Goal: Task Accomplishment & Management: Use online tool/utility

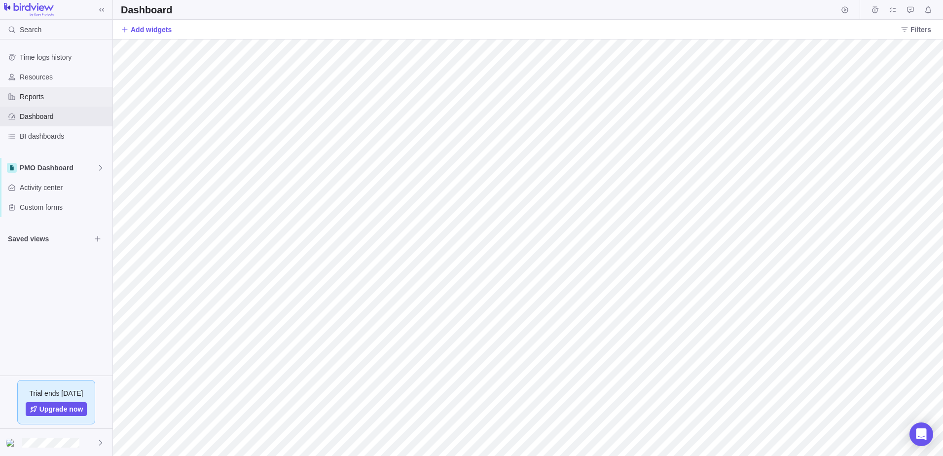
click at [41, 98] on span "Reports" at bounding box center [64, 97] width 89 height 10
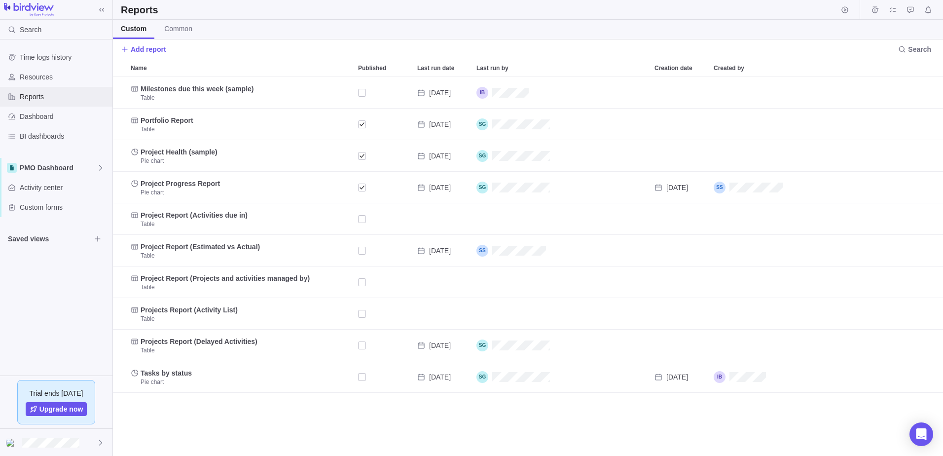
scroll to position [372, 823]
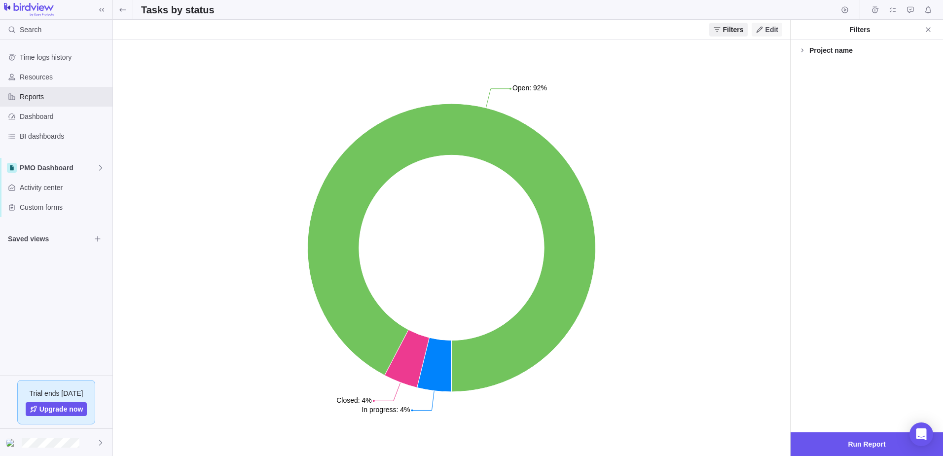
click at [771, 31] on span "Edit" at bounding box center [772, 30] width 13 height 10
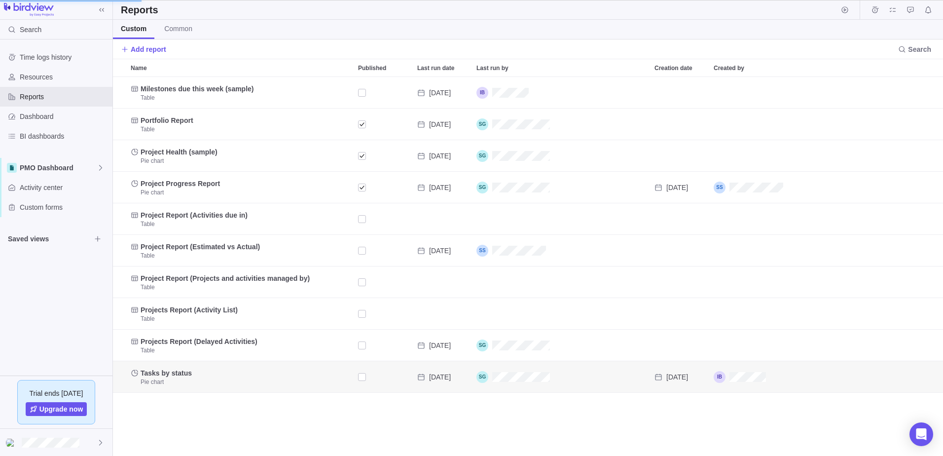
scroll to position [372, 370]
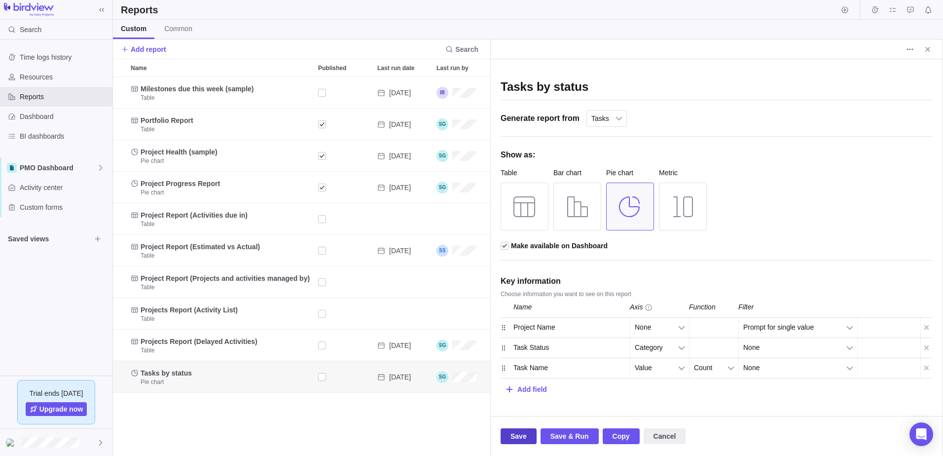
click at [508, 438] on span "Save" at bounding box center [519, 436] width 36 height 16
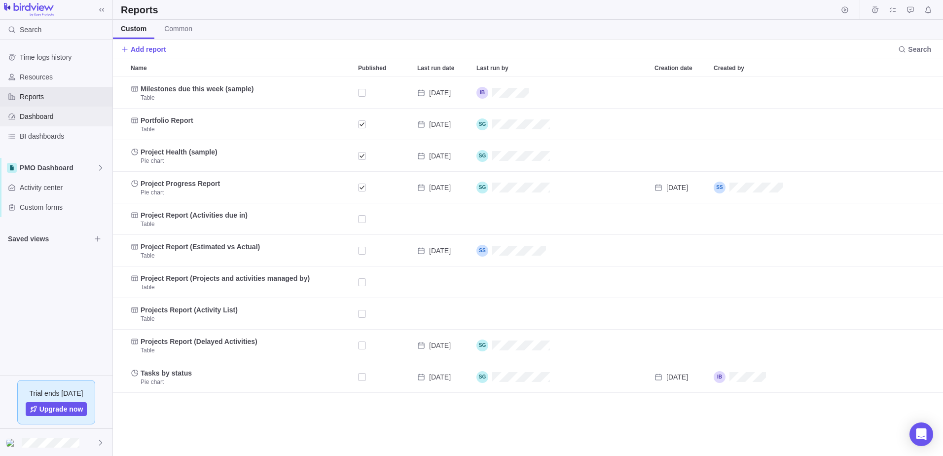
click at [43, 119] on span "Dashboard" at bounding box center [64, 117] width 89 height 10
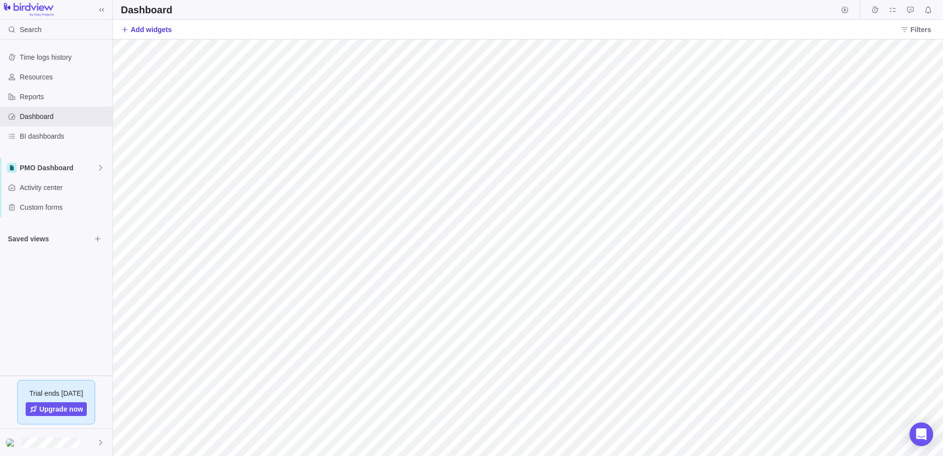
click at [158, 28] on span "Add widgets" at bounding box center [151, 30] width 41 height 10
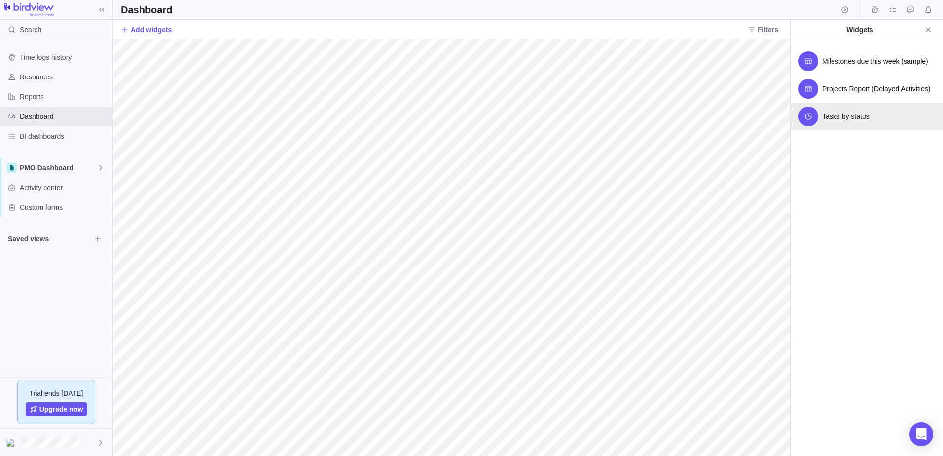
click at [849, 119] on span "Tasks by status" at bounding box center [846, 117] width 47 height 10
click at [59, 99] on span "Reports" at bounding box center [64, 97] width 89 height 10
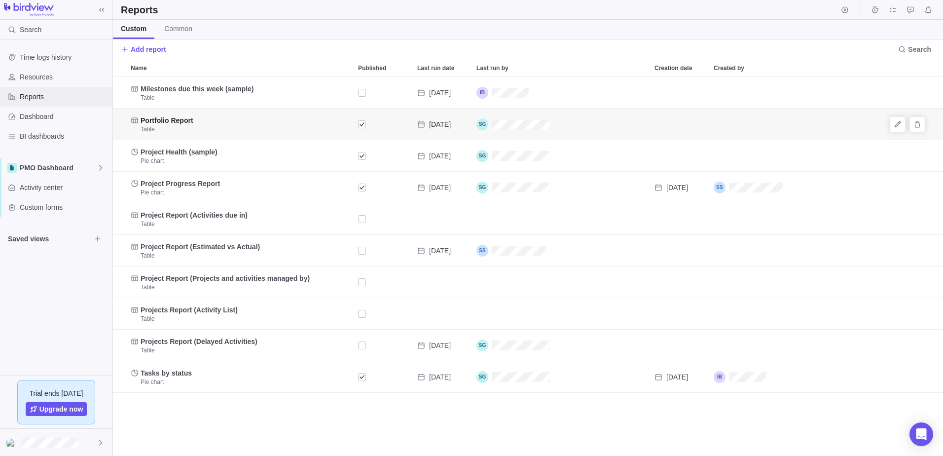
scroll to position [372, 823]
click at [145, 49] on span "Add report" at bounding box center [149, 49] width 36 height 10
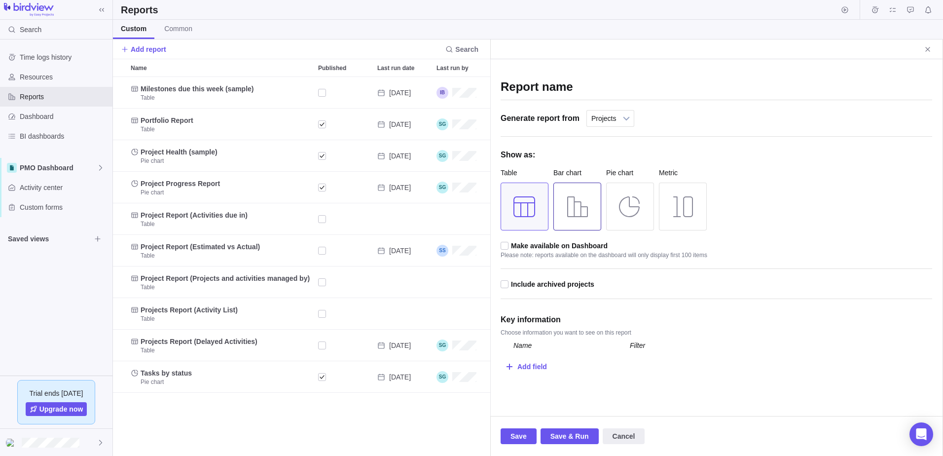
click at [580, 203] on div at bounding box center [578, 207] width 48 height 48
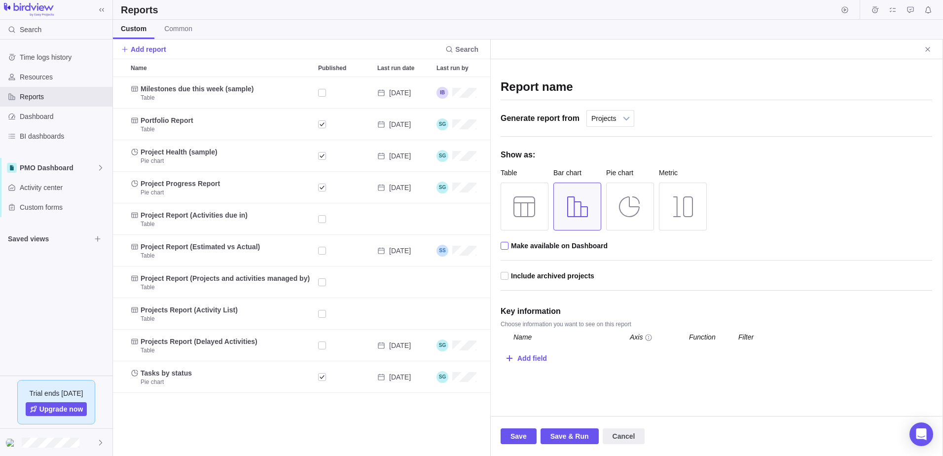
click at [509, 246] on div at bounding box center [505, 246] width 9 height 9
click at [0, 0] on input "checkbox" at bounding box center [0, 0] width 0 height 0
click at [625, 121] on b at bounding box center [626, 119] width 15 height 16
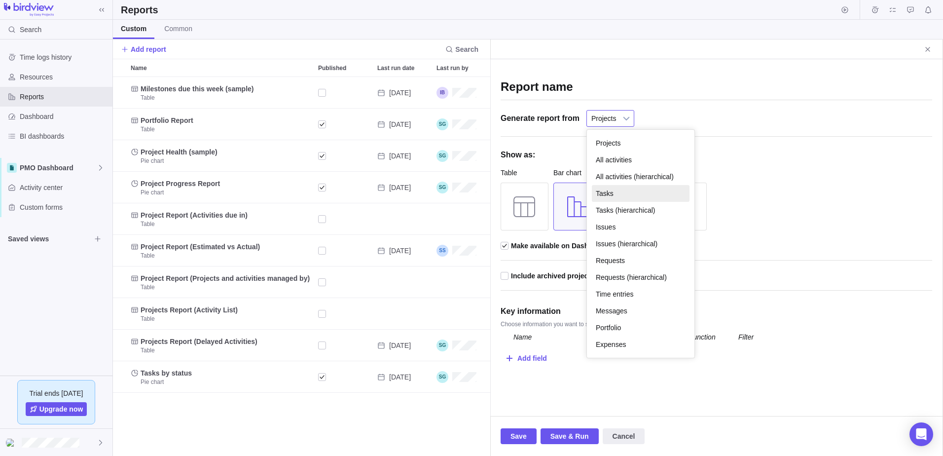
click at [615, 191] on li "Tasks" at bounding box center [641, 193] width 98 height 17
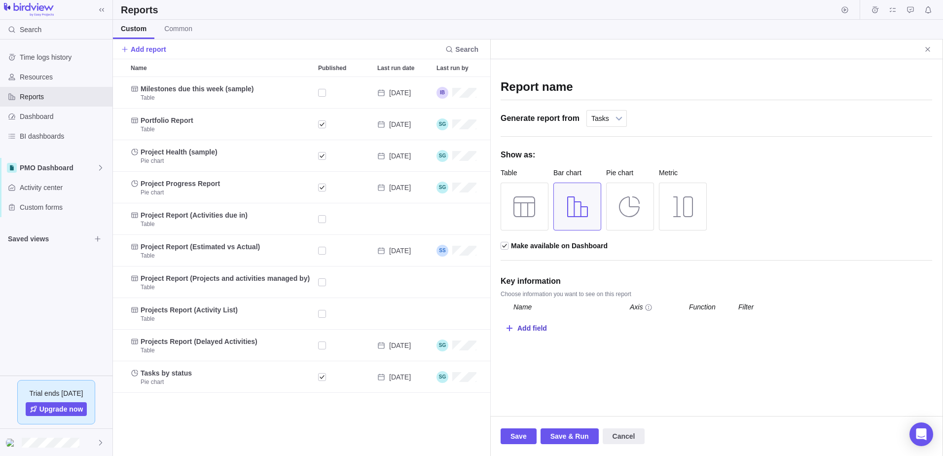
click at [535, 331] on div "Add field" at bounding box center [533, 328] width 30 height 18
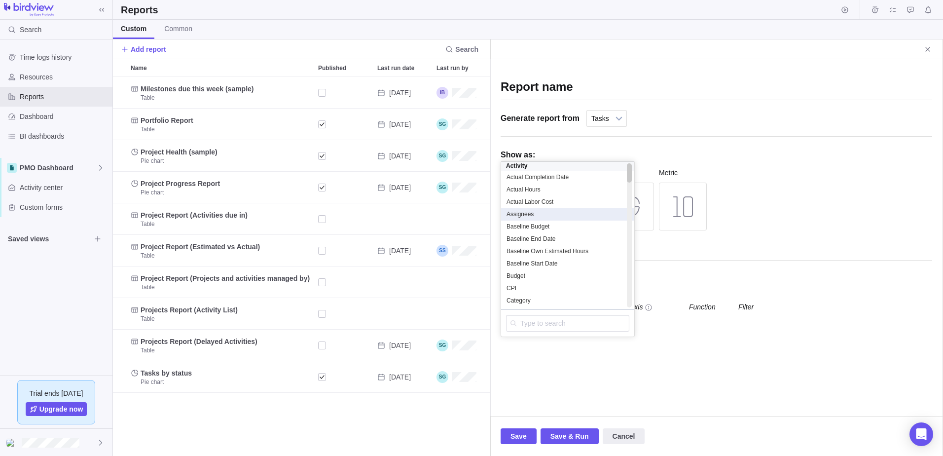
click at [534, 217] on div "Assignees" at bounding box center [567, 214] width 123 height 8
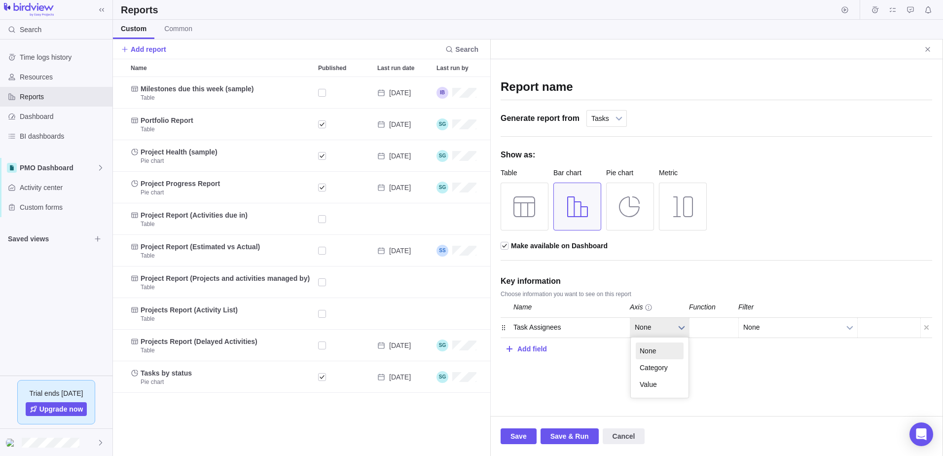
click at [668, 327] on span "None" at bounding box center [653, 327] width 37 height 19
click at [664, 379] on li "Value" at bounding box center [660, 384] width 48 height 17
click at [729, 326] on b at bounding box center [731, 328] width 15 height 20
click at [519, 348] on div "Add field" at bounding box center [533, 348] width 30 height 18
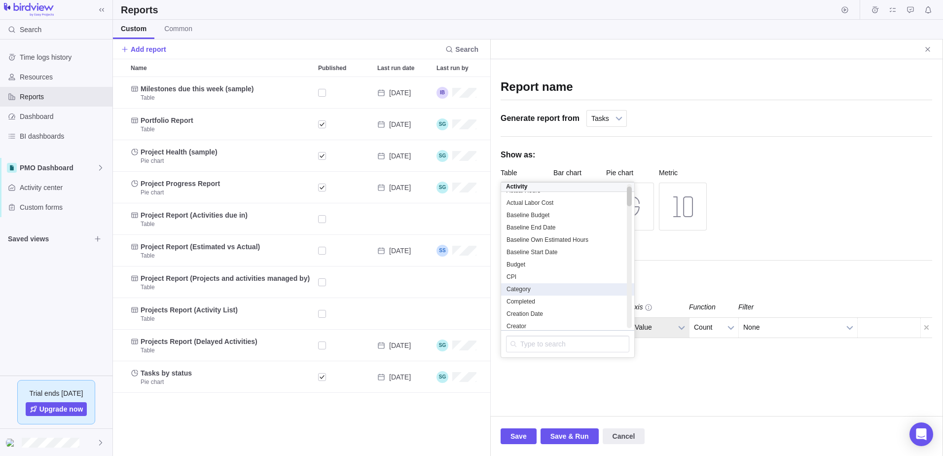
scroll to position [0, 0]
click at [634, 380] on div "Report name Generate report from Projects All activities All activities (hierar…" at bounding box center [716, 237] width 452 height 357
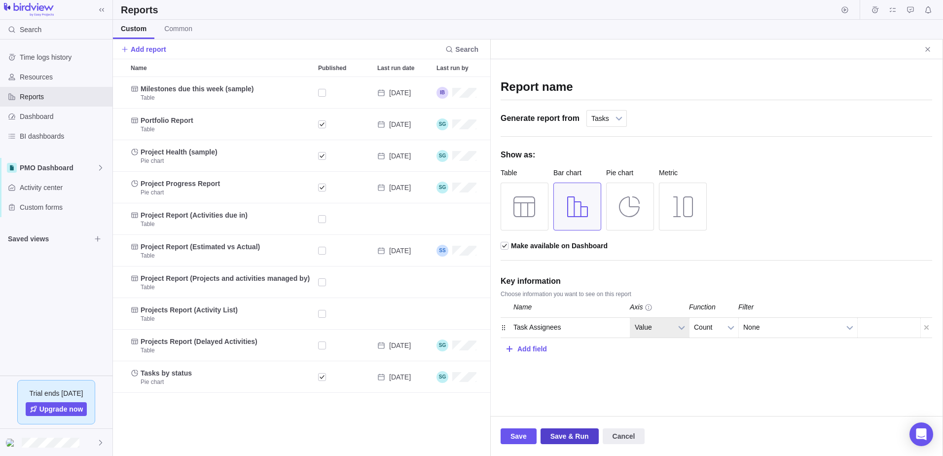
click at [562, 435] on span "Save & Run" at bounding box center [570, 436] width 38 height 12
click at [519, 352] on div "Add field" at bounding box center [533, 348] width 30 height 18
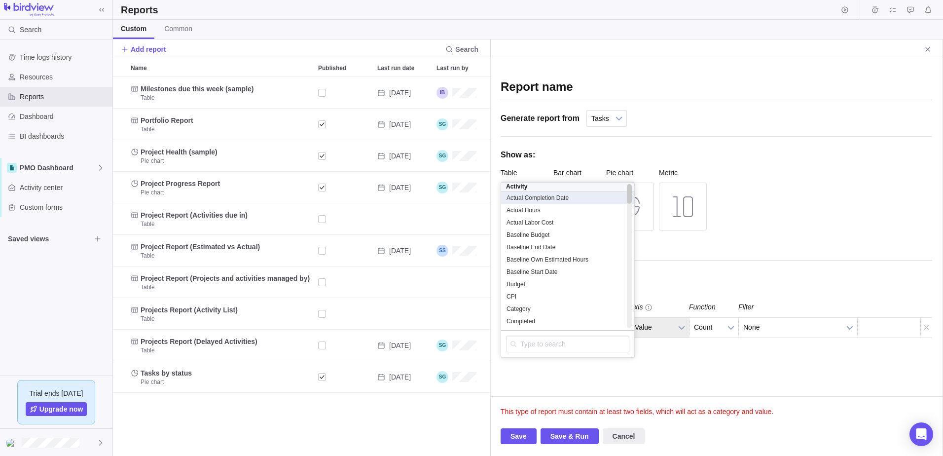
click at [540, 199] on span "Actual Completion Date" at bounding box center [538, 198] width 62 height 8
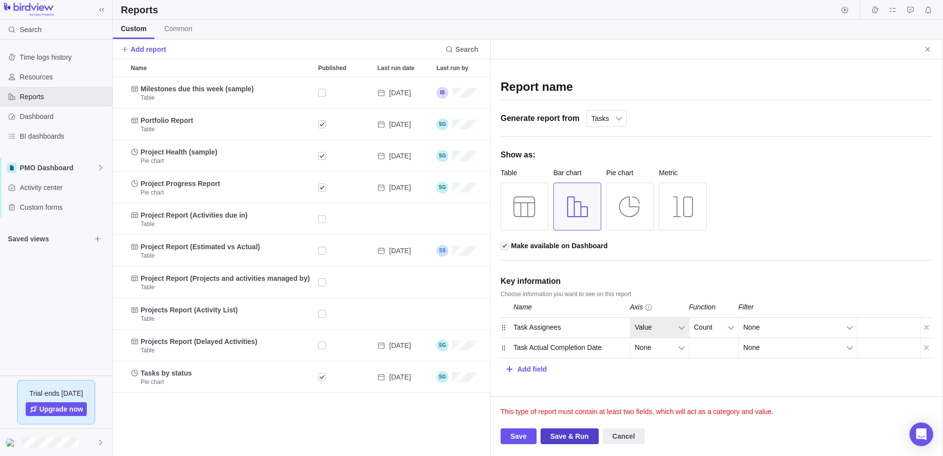
click at [552, 436] on span "Save & Run" at bounding box center [570, 436] width 38 height 12
click at [678, 350] on b at bounding box center [681, 348] width 15 height 20
click at [667, 321] on li "Value" at bounding box center [660, 324] width 48 height 17
click at [565, 439] on span "Save & Run" at bounding box center [570, 436] width 38 height 12
click at [683, 327] on b at bounding box center [681, 328] width 15 height 20
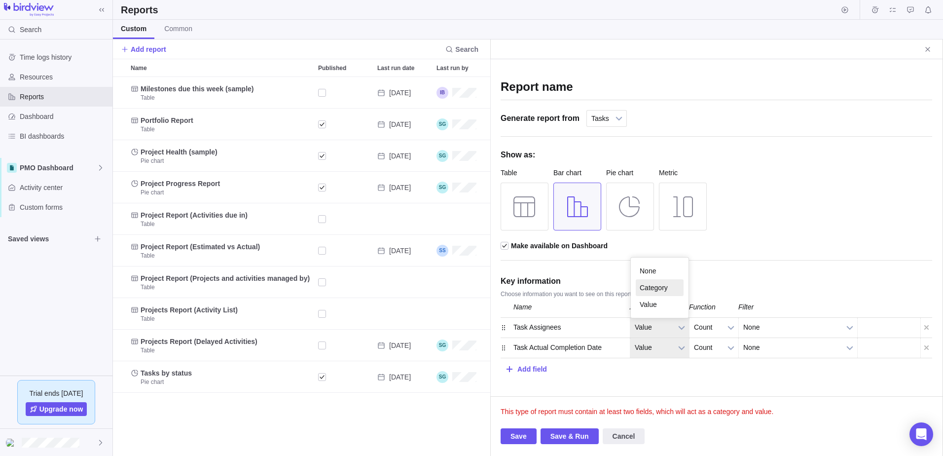
click at [661, 282] on li "Category" at bounding box center [660, 287] width 48 height 17
click at [561, 428] on div "Save Save & Run Cancel" at bounding box center [717, 435] width 432 height 39
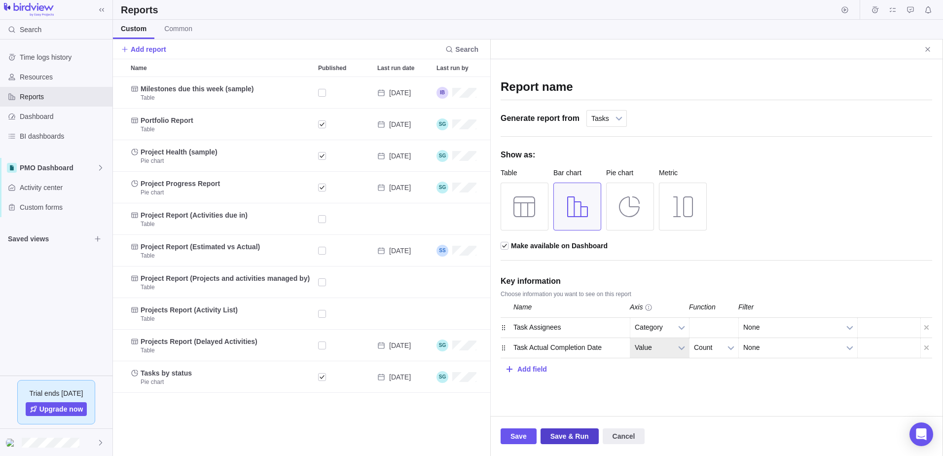
click at [562, 438] on span "Save & Run" at bounding box center [570, 436] width 38 height 12
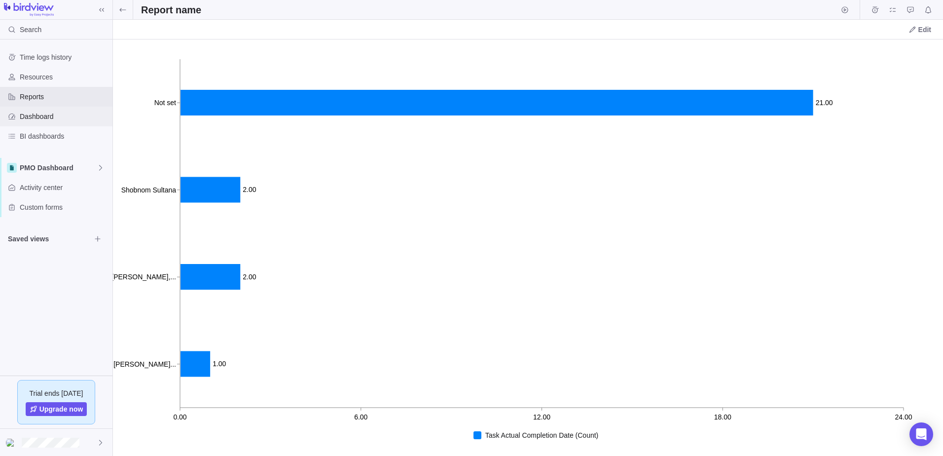
click at [46, 113] on span "Dashboard" at bounding box center [64, 117] width 89 height 10
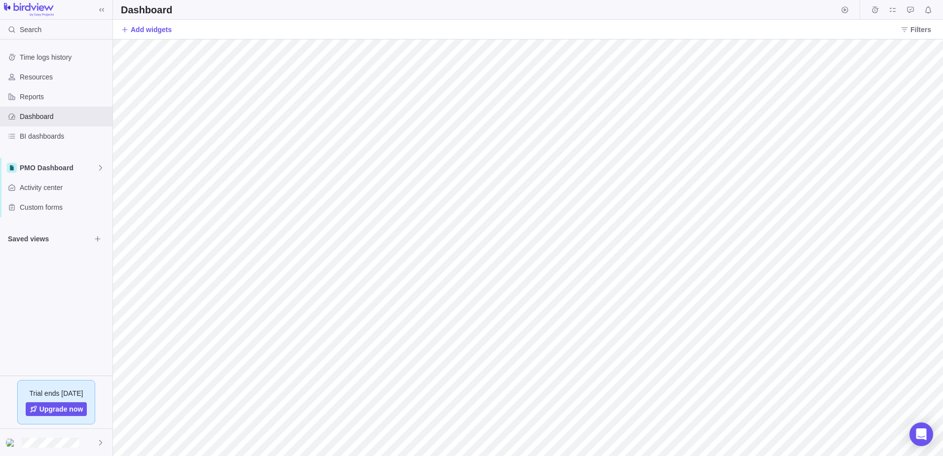
click at [179, 31] on div "Add widgets Filters" at bounding box center [528, 30] width 830 height 20
click at [168, 31] on span "Add widgets" at bounding box center [151, 30] width 41 height 10
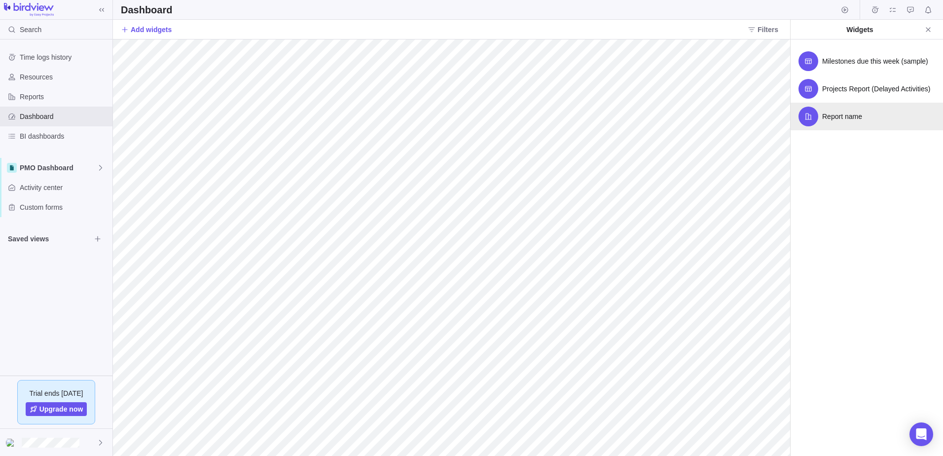
click at [839, 120] on span "Report name" at bounding box center [843, 117] width 40 height 10
click at [42, 134] on span "BI dashboards" at bounding box center [64, 136] width 89 height 10
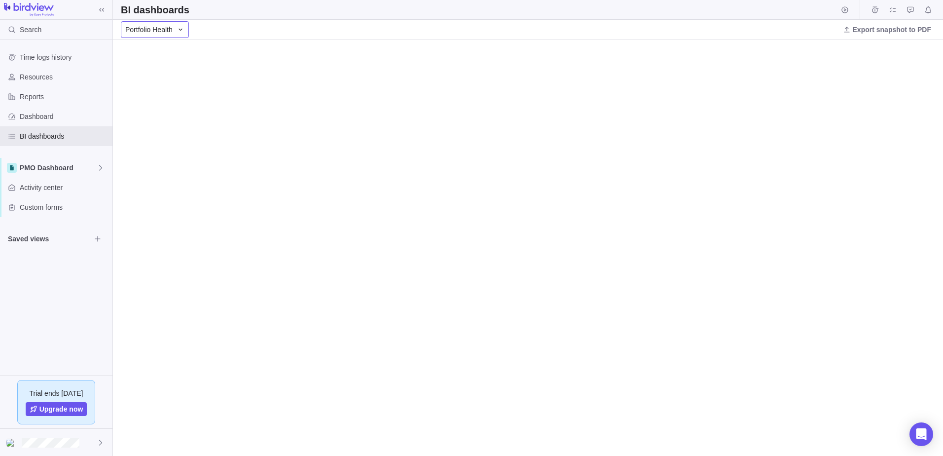
click at [147, 36] on div "Portfolio Health" at bounding box center [155, 29] width 68 height 17
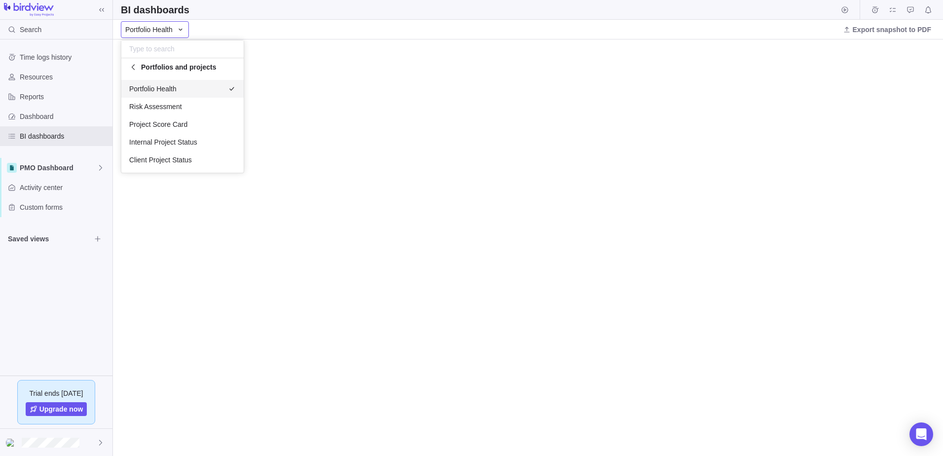
click at [293, 23] on body "Search Time logs history Resources Reports Dashboard BI dashboards PMO Dashboar…" at bounding box center [471, 228] width 943 height 456
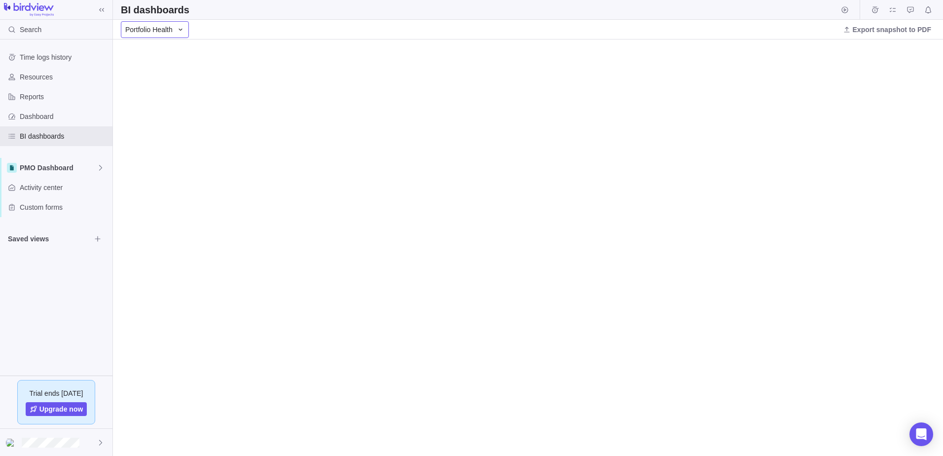
click at [180, 30] on icon at bounding box center [181, 30] width 8 height 8
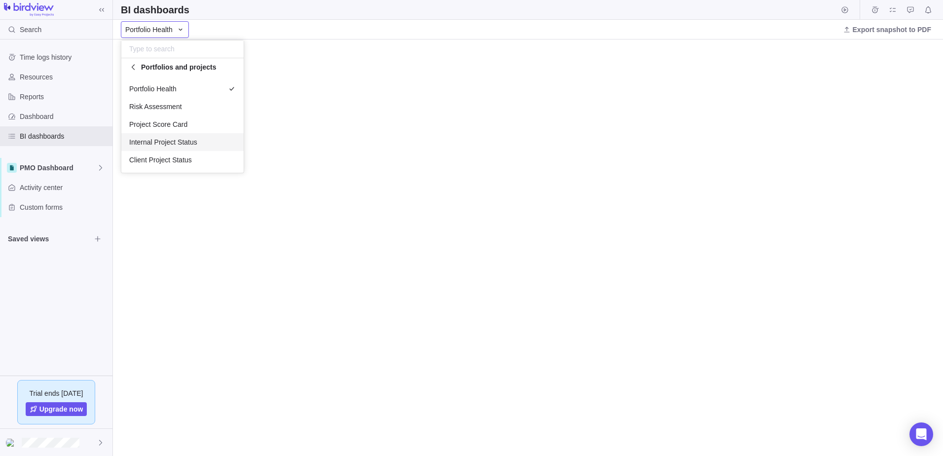
click at [195, 142] on span "Internal Project Status" at bounding box center [163, 142] width 68 height 10
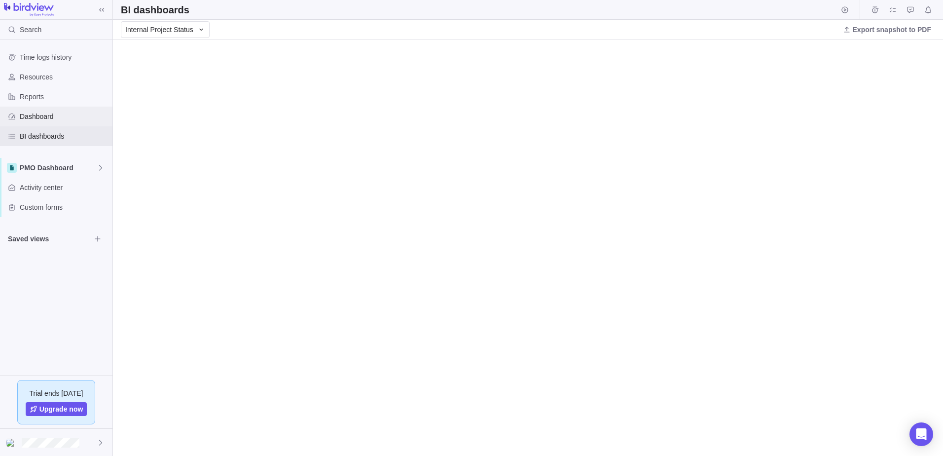
click at [52, 122] on div "Dashboard" at bounding box center [56, 117] width 112 height 20
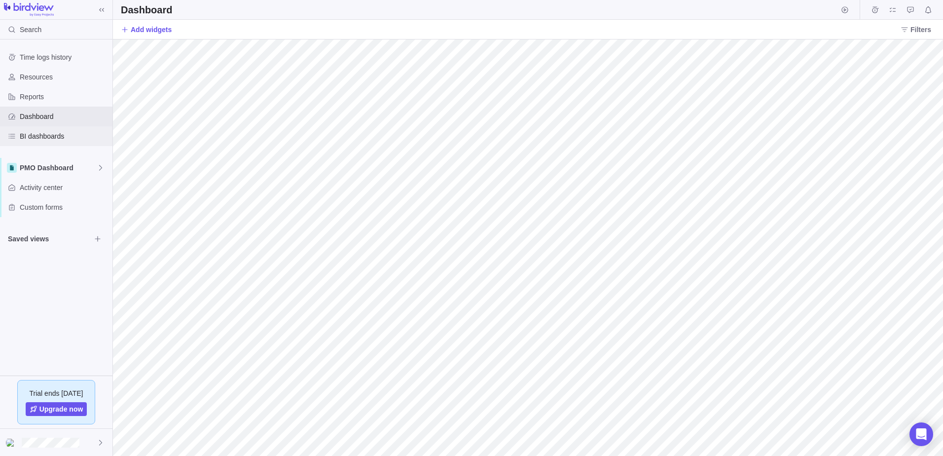
click at [46, 131] on div "BI dashboards" at bounding box center [56, 136] width 112 height 20
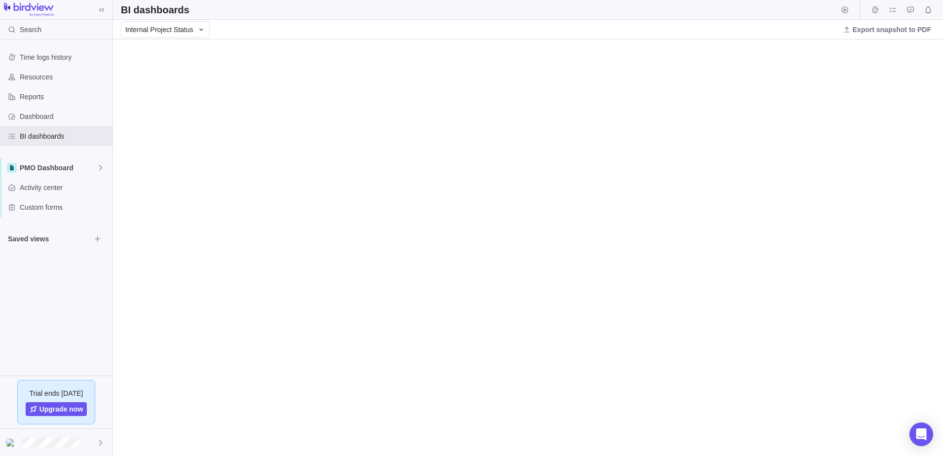
click at [194, 19] on div "BI dashboards" at bounding box center [528, 10] width 830 height 20
click at [197, 30] on icon at bounding box center [201, 30] width 8 height 8
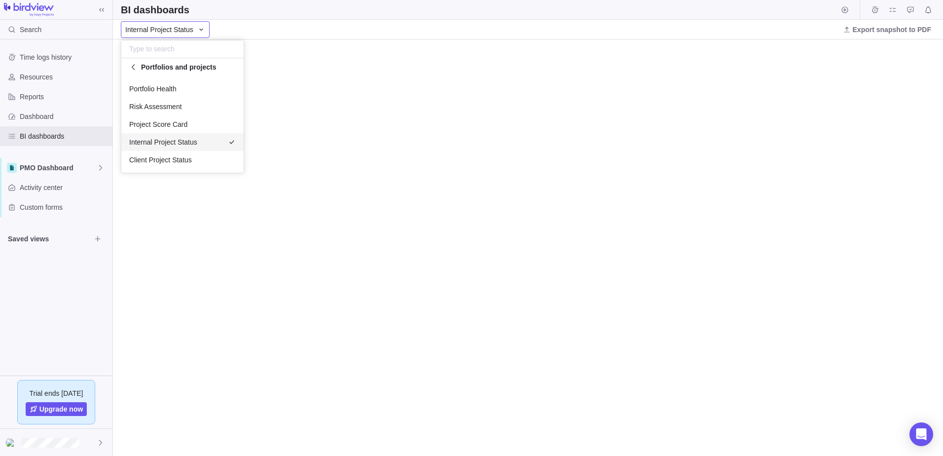
click at [188, 66] on span "Portfolios and projects" at bounding box center [178, 67] width 75 height 10
click at [169, 53] on input "text" at bounding box center [182, 49] width 122 height 18
click at [130, 67] on icon at bounding box center [133, 67] width 8 height 8
click at [170, 124] on span "Resources (Workload)" at bounding box center [165, 124] width 73 height 10
click at [174, 85] on span "Utilization 360°" at bounding box center [152, 89] width 46 height 10
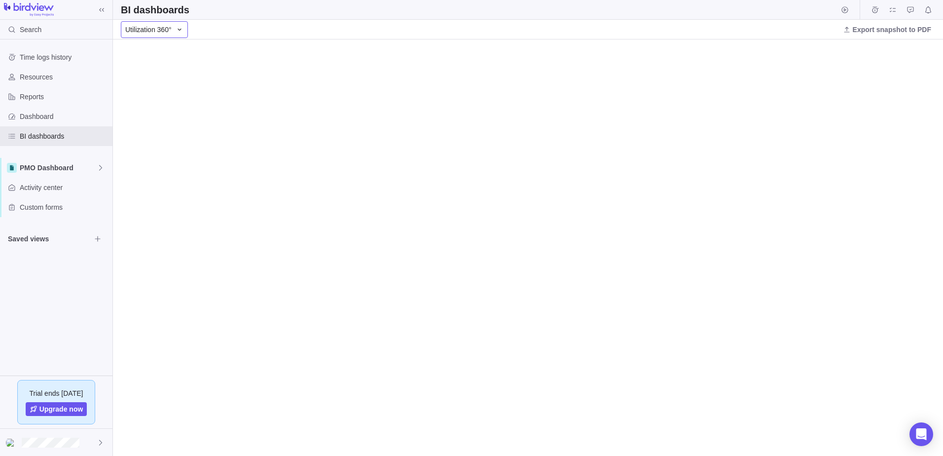
click at [167, 35] on div "Utilization 360°" at bounding box center [154, 29] width 67 height 17
click at [132, 64] on icon at bounding box center [133, 67] width 8 height 8
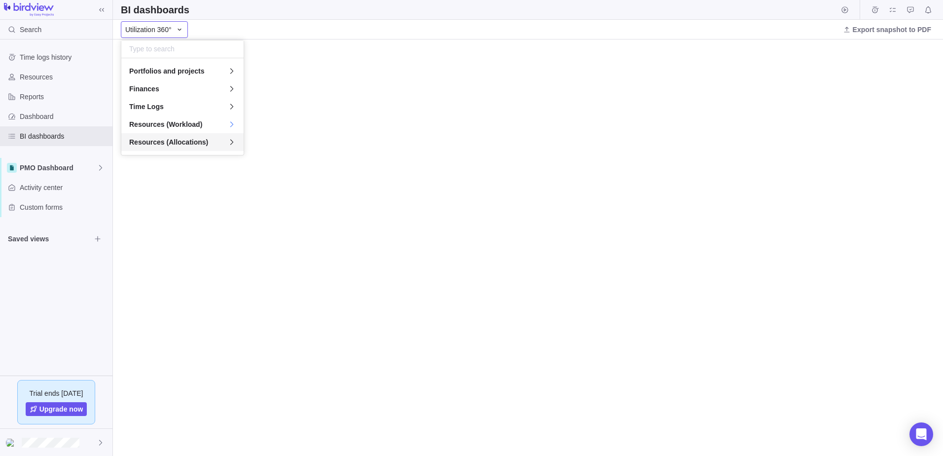
click at [185, 139] on span "Resources (Allocations)" at bounding box center [168, 142] width 79 height 10
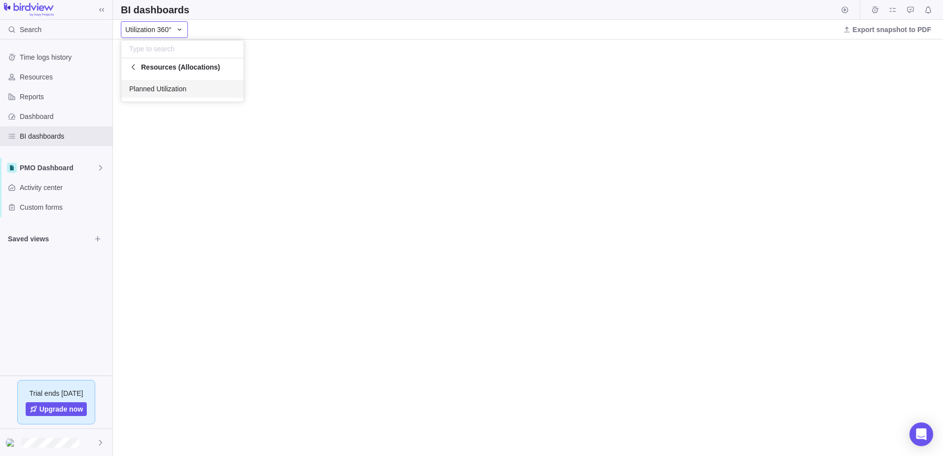
click at [183, 90] on span "Planned Utilization" at bounding box center [157, 89] width 57 height 10
